Goal: Task Accomplishment & Management: Manage account settings

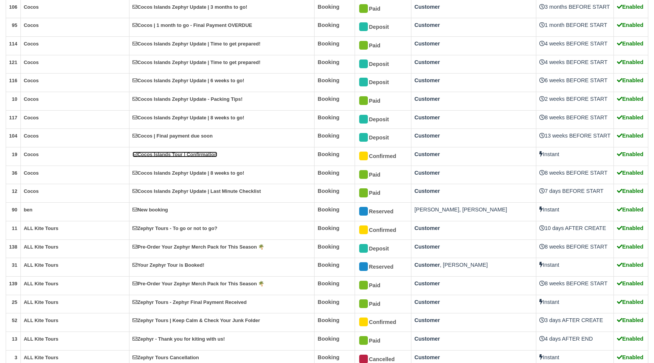
scroll to position [758, 0]
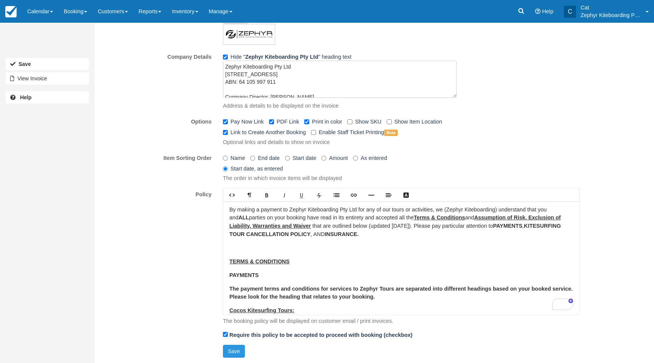
scroll to position [92, 0]
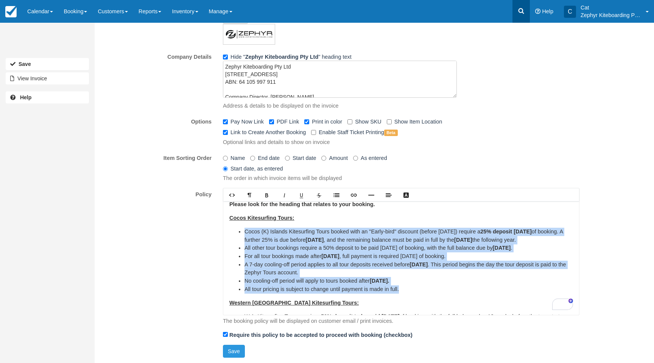
click at [526, 10] on link at bounding box center [521, 11] width 17 height 23
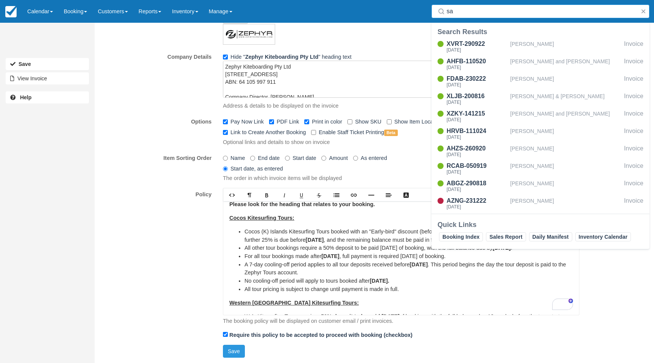
type input "s"
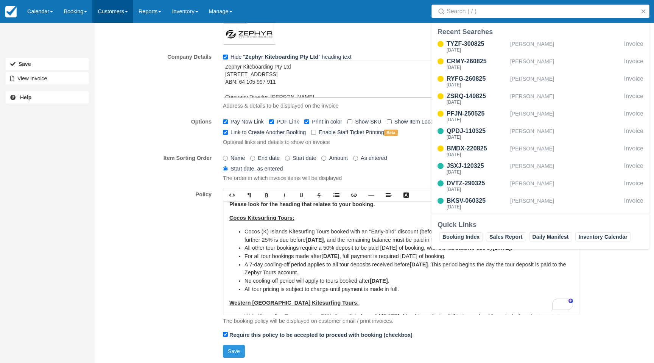
click at [133, 14] on link "Customers" at bounding box center [112, 11] width 41 height 23
click at [120, 48] on link "Directory" at bounding box center [126, 49] width 67 height 16
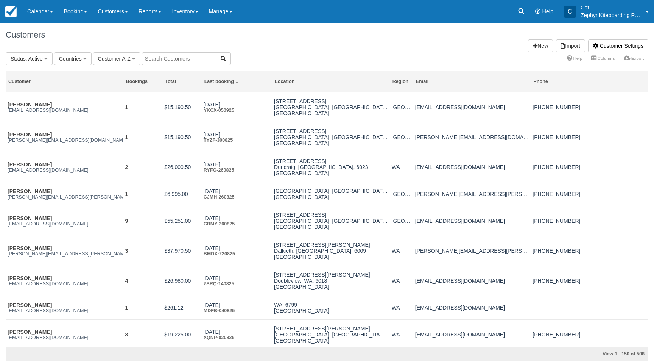
click at [154, 58] on input "text" at bounding box center [179, 58] width 74 height 13
type input "sally"
click at [221, 60] on icon "button" at bounding box center [223, 58] width 5 height 5
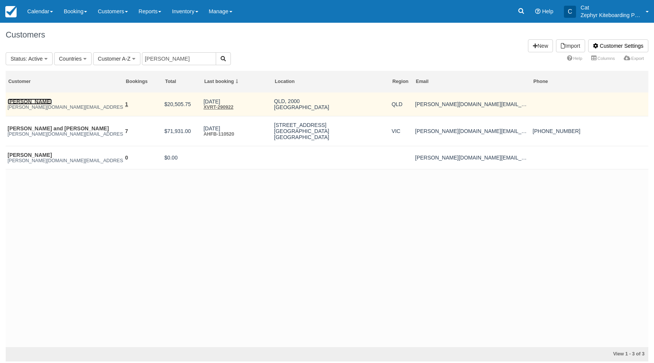
click at [20, 101] on link "[PERSON_NAME]" at bounding box center [30, 101] width 44 height 6
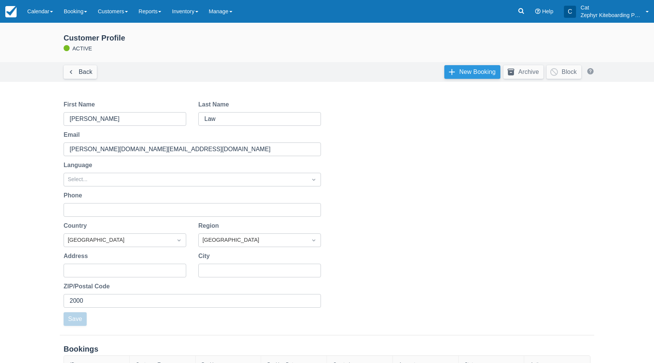
click at [463, 71] on link "New Booking" at bounding box center [473, 72] width 56 height 14
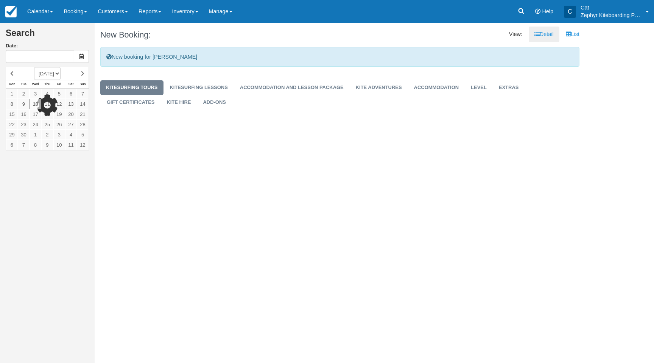
type input "[DATE]"
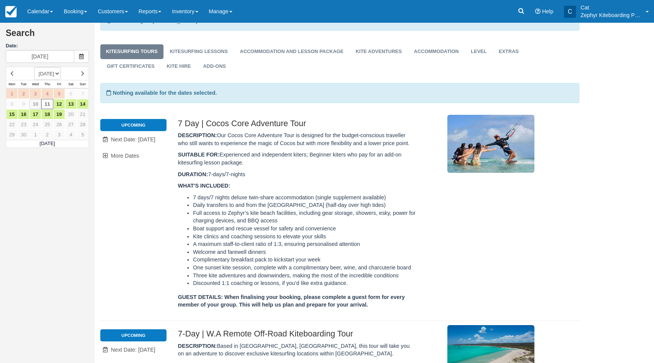
scroll to position [16, 0]
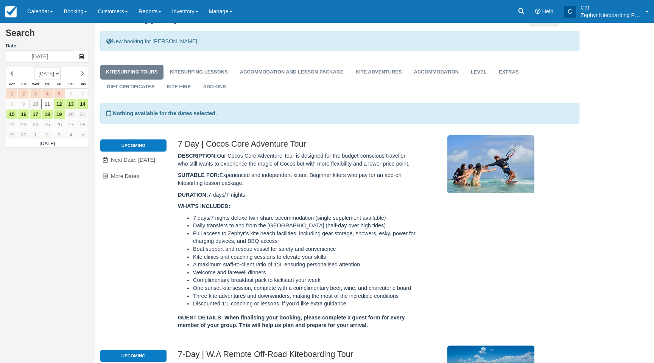
click at [61, 74] on select "SEPTEMBER 2025 OCTOBER 2025 NOVEMBER 2025 DECEMBER 2025 JANUARY 2026 FEBRUARY 2…" at bounding box center [47, 73] width 27 height 13
select select "20260801"
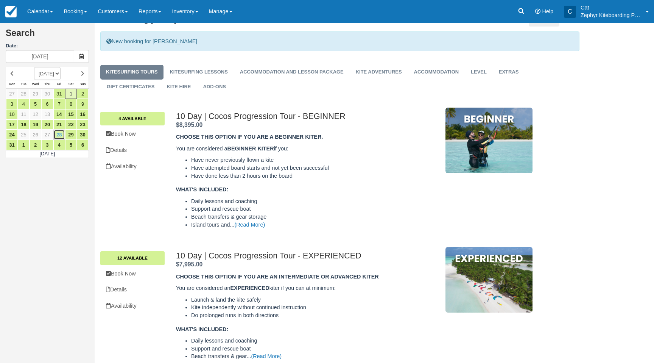
click at [60, 131] on link "28" at bounding box center [59, 134] width 12 height 10
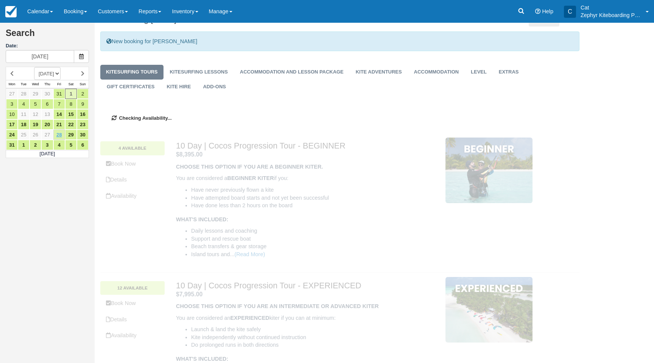
type input "28/08/26"
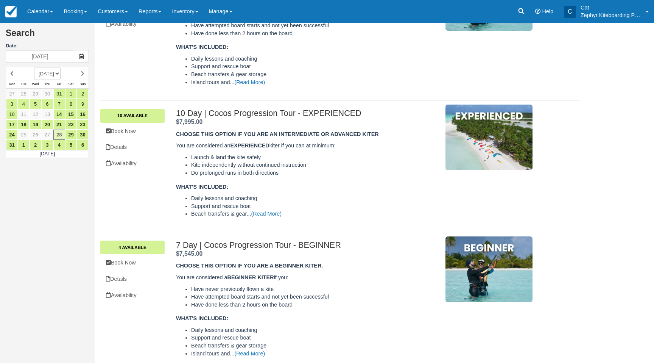
scroll to position [120, 0]
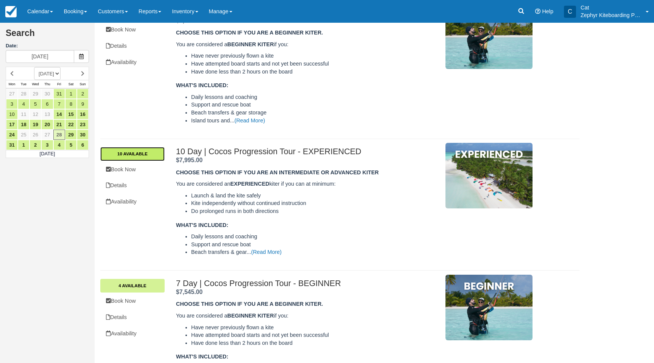
click at [137, 154] on link "10 Available" at bounding box center [132, 154] width 64 height 14
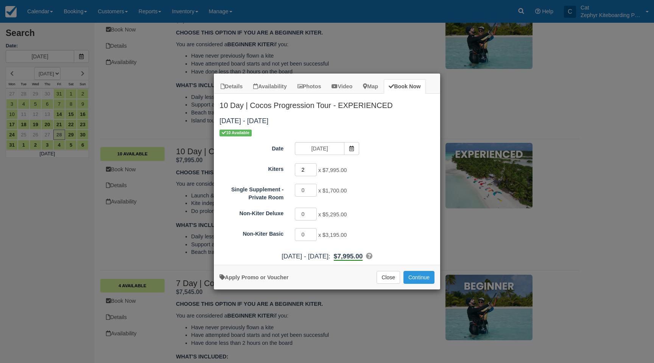
click at [314, 167] on input "2" at bounding box center [306, 169] width 22 height 13
type input "3"
click at [314, 167] on input "3" at bounding box center [306, 169] width 22 height 13
click at [257, 276] on link "Apply Promo or Voucher" at bounding box center [254, 277] width 69 height 6
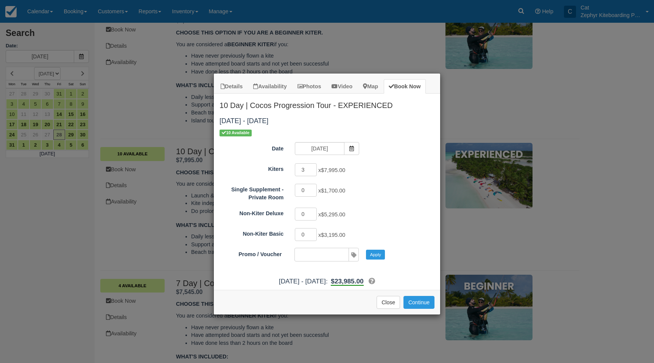
type input "COCOS2026"
click at [371, 253] on button "Apply" at bounding box center [375, 255] width 19 height 10
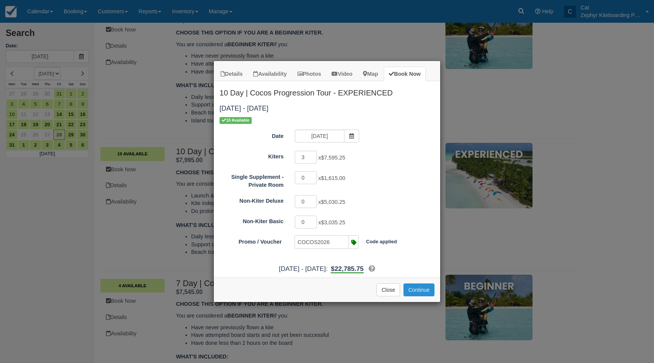
click at [418, 291] on button "Continue" at bounding box center [419, 289] width 31 height 13
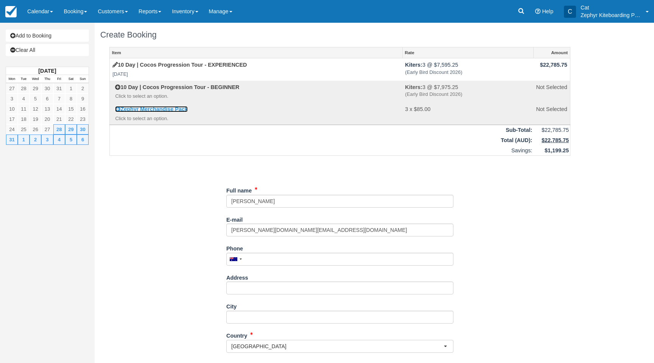
click at [158, 108] on link "Zephyr Merchandise Pack" at bounding box center [151, 109] width 73 height 6
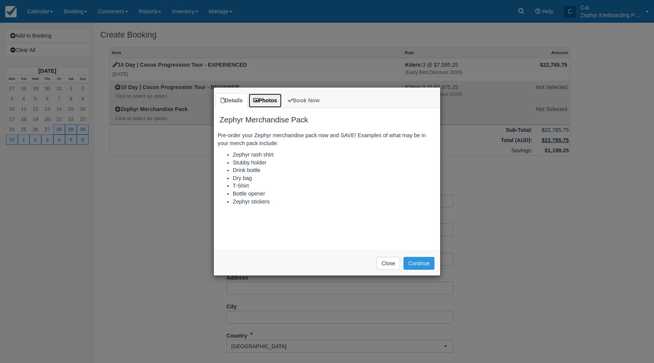
click at [259, 99] on icon at bounding box center [255, 100] width 5 height 5
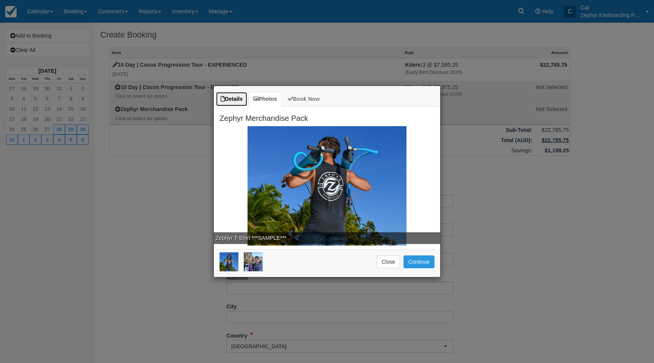
click at [232, 100] on link "Details" at bounding box center [232, 99] width 32 height 15
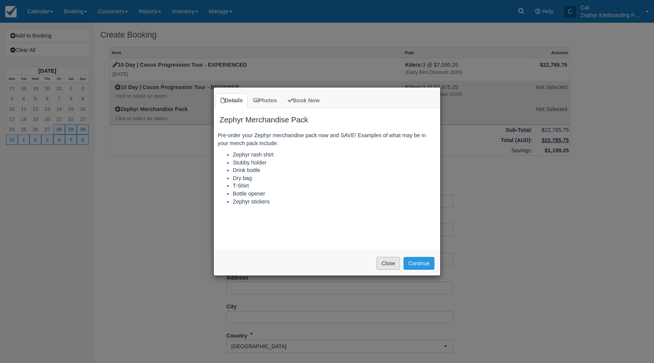
click at [390, 262] on button "Close" at bounding box center [388, 263] width 23 height 13
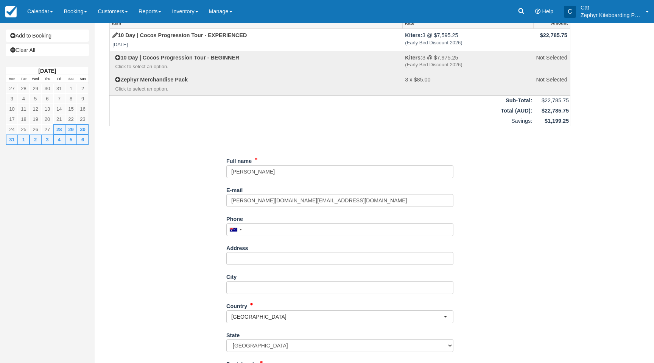
scroll to position [136, 0]
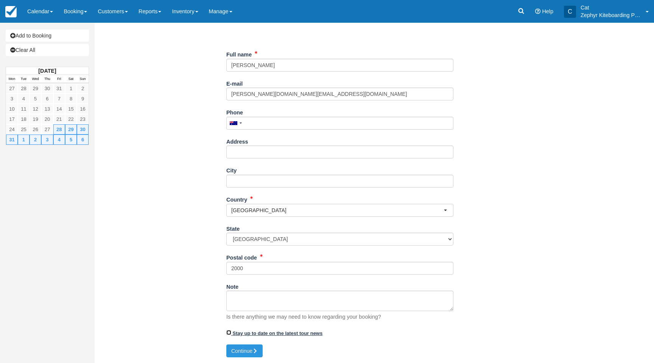
click at [229, 332] on input "Stay up to date on the latest tour news" at bounding box center [228, 332] width 5 height 5
checkbox input "true"
click at [246, 350] on button "Continue" at bounding box center [244, 350] width 36 height 13
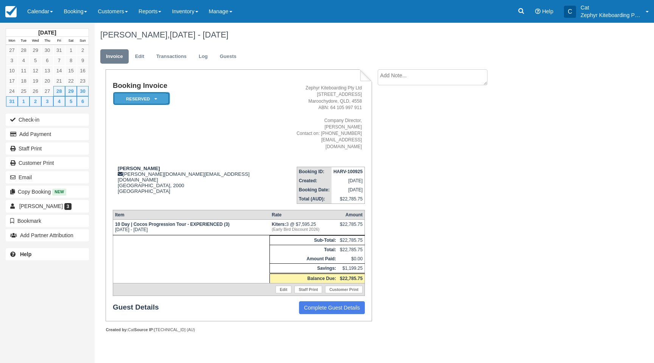
click at [156, 99] on icon at bounding box center [155, 99] width 3 height 5
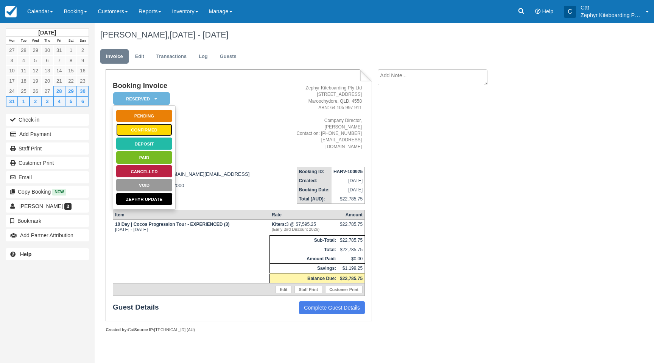
click at [141, 128] on link "Confirmed" at bounding box center [144, 129] width 57 height 13
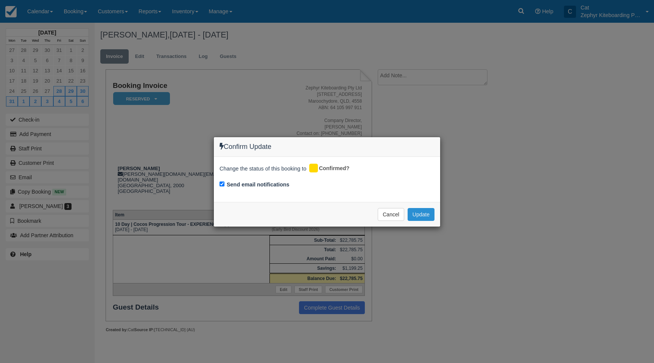
click at [409, 214] on button "Update" at bounding box center [421, 214] width 27 height 13
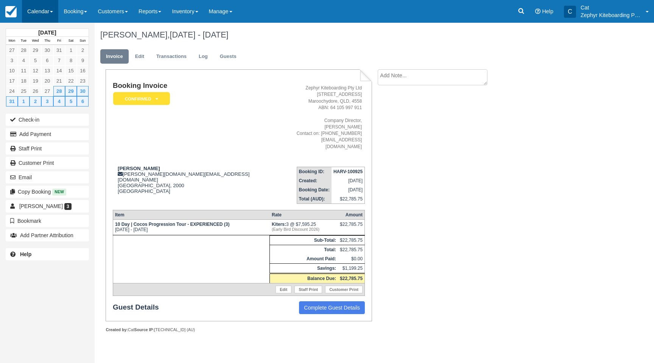
click at [41, 12] on link "Calendar" at bounding box center [40, 11] width 36 height 23
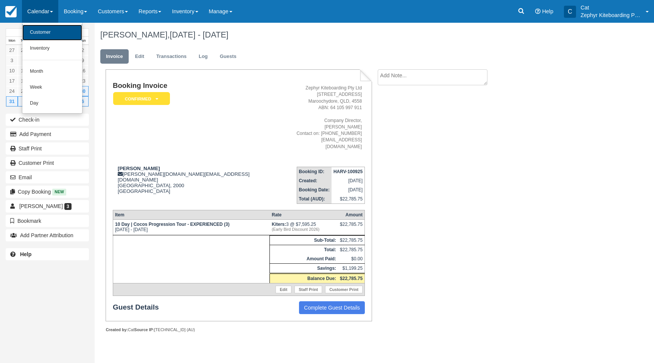
click at [48, 34] on link "Customer" at bounding box center [52, 33] width 60 height 16
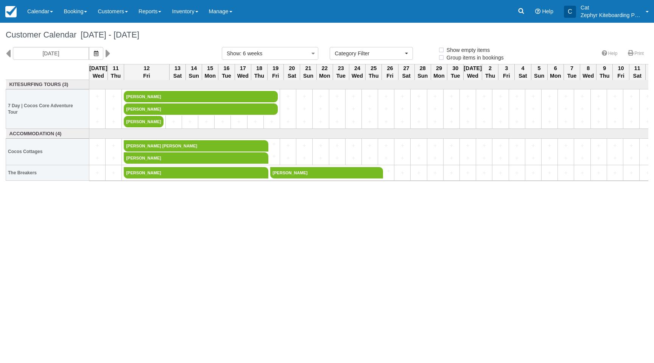
select select
click at [38, 13] on link "Calendar" at bounding box center [40, 11] width 36 height 23
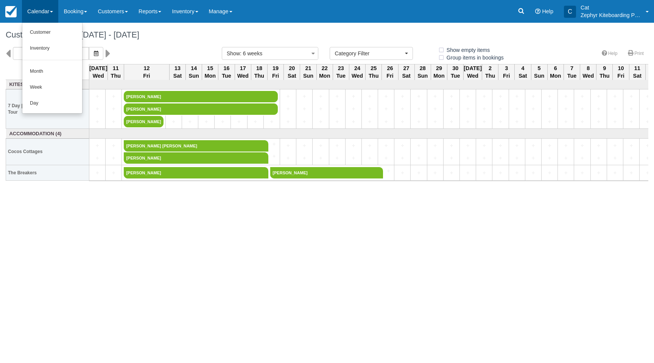
click at [38, 13] on link "Calendar" at bounding box center [40, 11] width 36 height 23
click at [22, 13] on link "Calendar" at bounding box center [40, 11] width 36 height 23
click at [14, 13] on img at bounding box center [10, 11] width 11 height 11
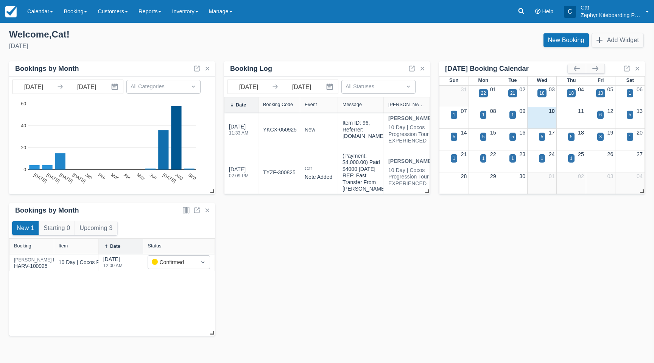
scroll to position [115, 0]
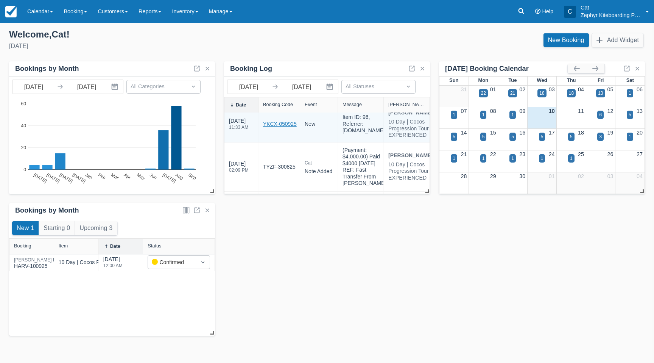
click at [283, 128] on link "YKCX-050925" at bounding box center [280, 124] width 34 height 8
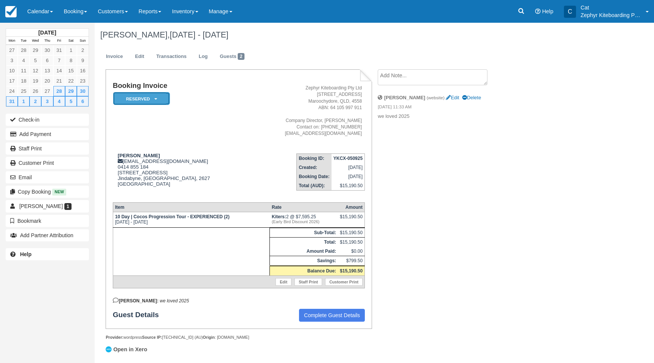
click at [149, 93] on em "Reserved" at bounding box center [141, 98] width 57 height 13
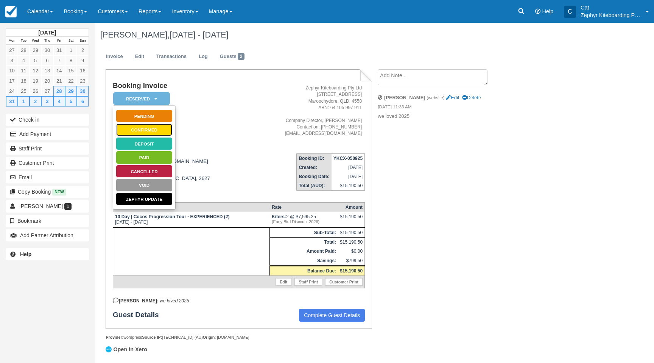
click at [139, 128] on link "Confirmed" at bounding box center [144, 129] width 57 height 13
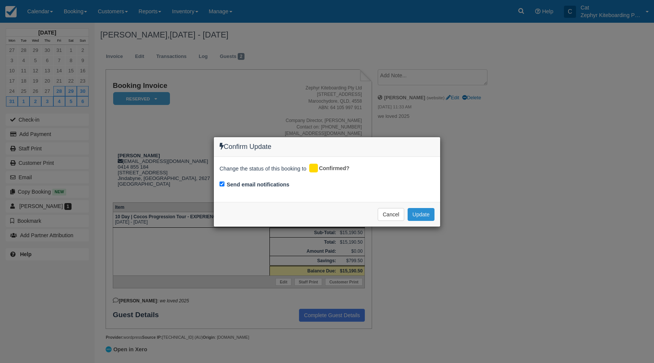
click at [421, 215] on button "Update" at bounding box center [421, 214] width 27 height 13
